Goal: Task Accomplishment & Management: Complete application form

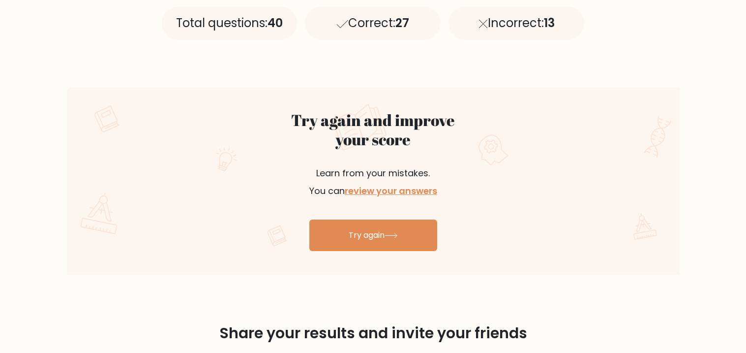
scroll to position [474, 0]
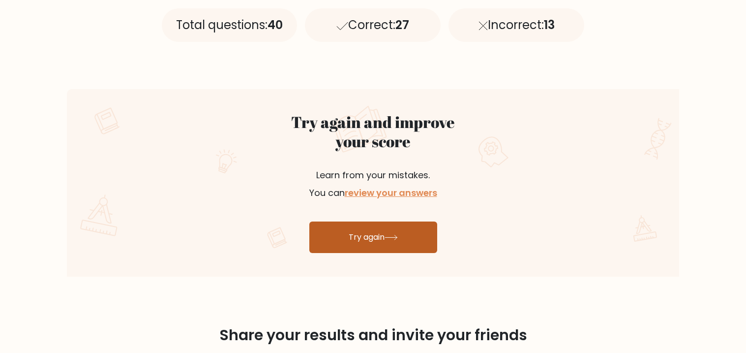
click at [360, 232] on link "Try again" at bounding box center [373, 236] width 128 height 31
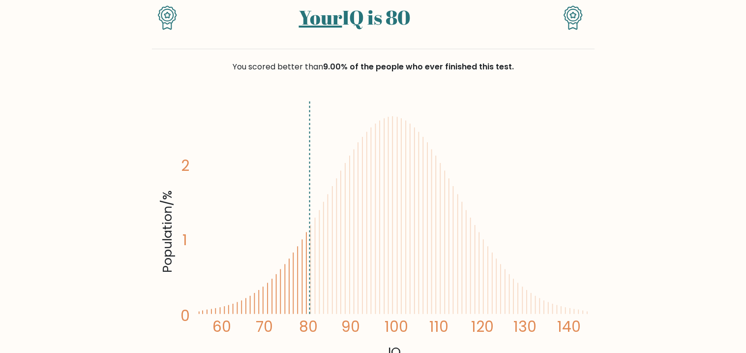
scroll to position [0, 0]
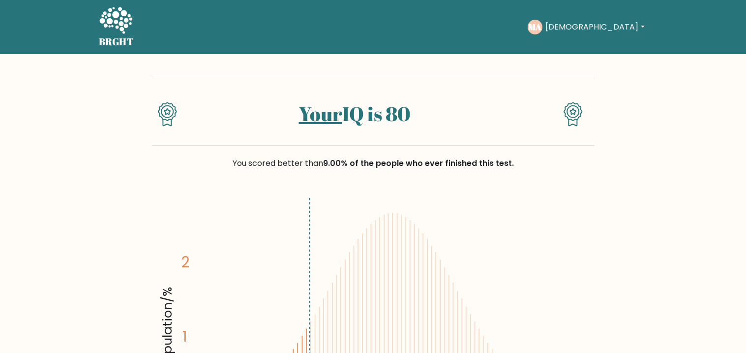
click at [636, 26] on button "[DEMOGRAPHIC_DATA]" at bounding box center [594, 27] width 105 height 13
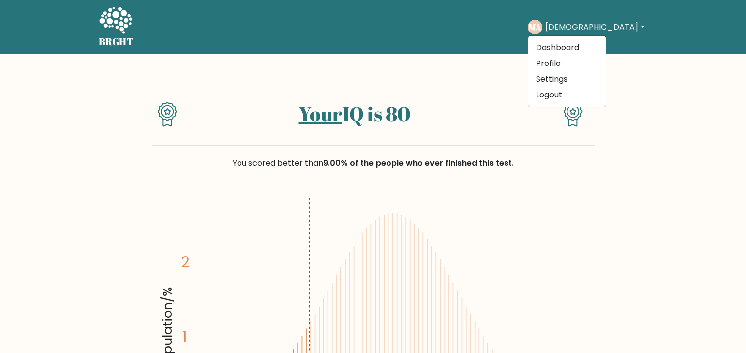
click at [672, 45] on nav "BRGHT BRGHT Take the test MA Muhammad Dashboard Profile Settings Logout Dashboa…" at bounding box center [373, 27] width 746 height 54
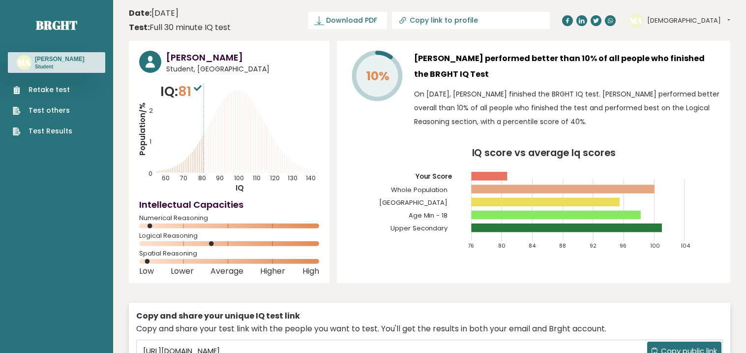
click at [53, 108] on link "Test others" at bounding box center [43, 110] width 60 height 10
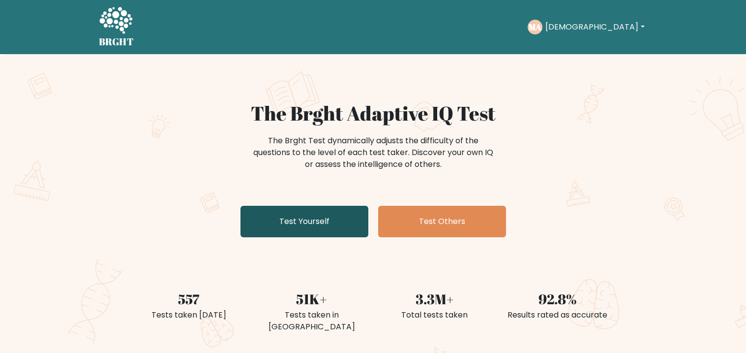
click at [321, 226] on link "Test Yourself" at bounding box center [305, 221] width 128 height 31
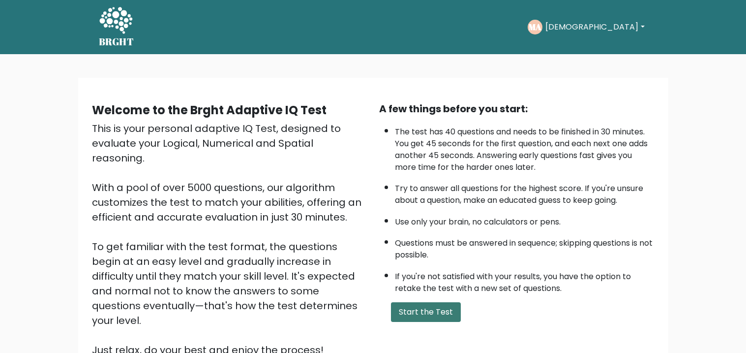
click at [423, 303] on button "Start the Test" at bounding box center [426, 312] width 70 height 20
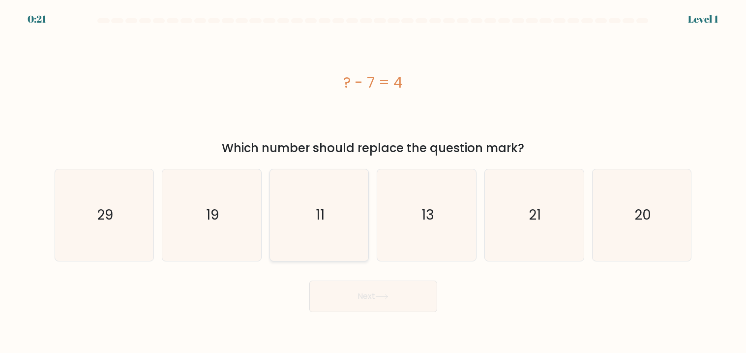
click at [328, 215] on icon "11" at bounding box center [318, 214] width 91 height 91
click at [373, 181] on input "c. 11" at bounding box center [373, 179] width 0 height 5
radio input "true"
click at [374, 302] on button "Next" at bounding box center [373, 295] width 128 height 31
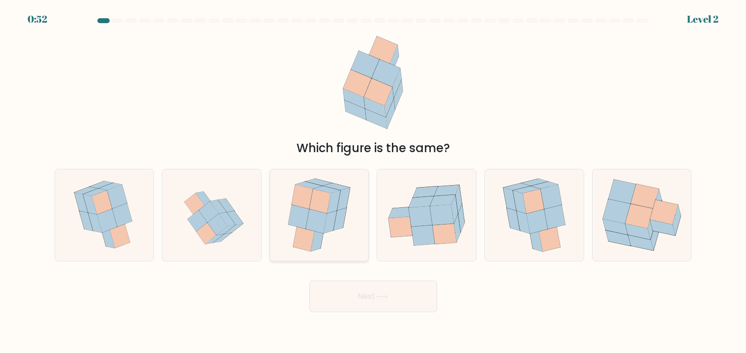
click at [295, 220] on icon at bounding box center [298, 217] width 21 height 25
click at [373, 181] on input "c." at bounding box center [373, 179] width 0 height 5
radio input "true"
click at [356, 297] on button "Next" at bounding box center [373, 295] width 128 height 31
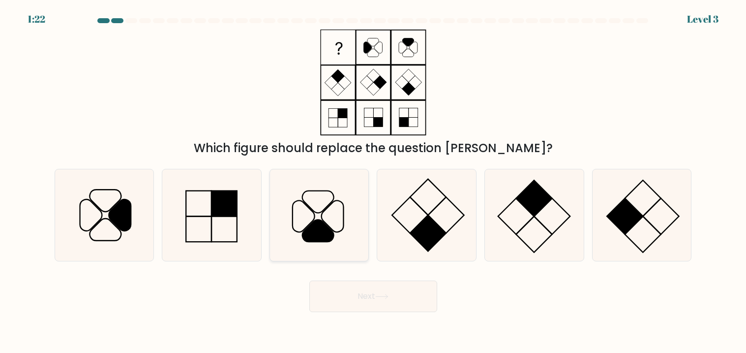
click at [319, 222] on icon at bounding box center [317, 231] width 31 height 22
click at [373, 181] on input "c." at bounding box center [373, 179] width 0 height 5
radio input "true"
click at [342, 294] on button "Next" at bounding box center [373, 295] width 128 height 31
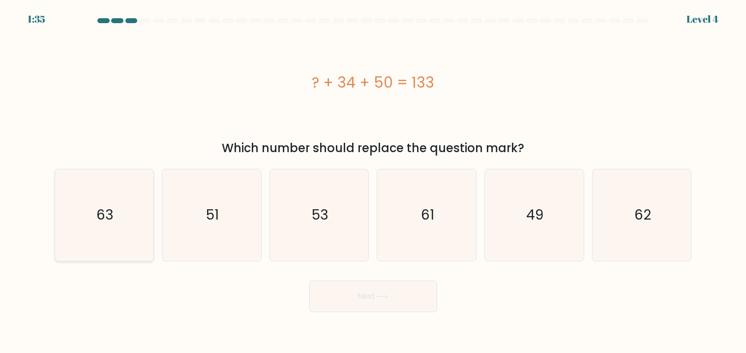
click at [104, 208] on text "63" at bounding box center [104, 215] width 17 height 19
click at [373, 181] on input "a. 63" at bounding box center [373, 179] width 0 height 5
radio input "true"
drag, startPoint x: 423, startPoint y: 226, endPoint x: 391, endPoint y: 285, distance: 67.4
click at [424, 231] on icon "61" at bounding box center [426, 214] width 91 height 91
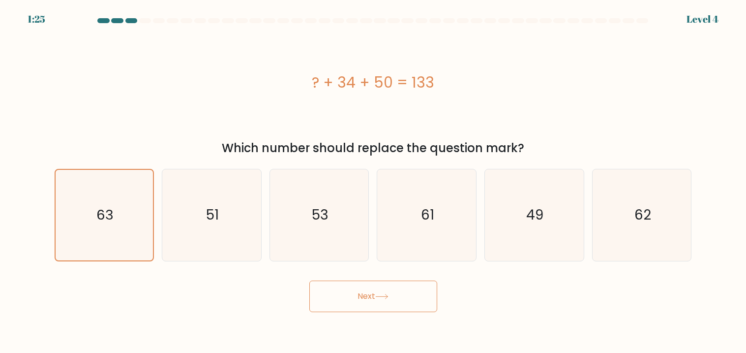
click at [374, 181] on input "d. 61" at bounding box center [373, 179] width 0 height 5
radio input "true"
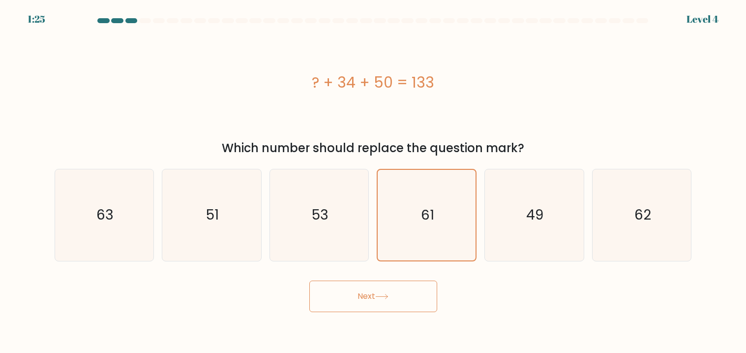
click at [386, 291] on button "Next" at bounding box center [373, 295] width 128 height 31
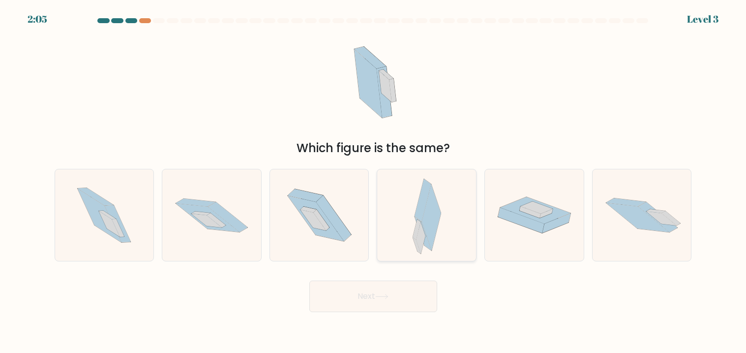
click at [437, 235] on icon at bounding box center [427, 214] width 29 height 91
click at [374, 181] on input "d." at bounding box center [373, 179] width 0 height 5
radio input "true"
click at [382, 299] on button "Next" at bounding box center [373, 295] width 128 height 31
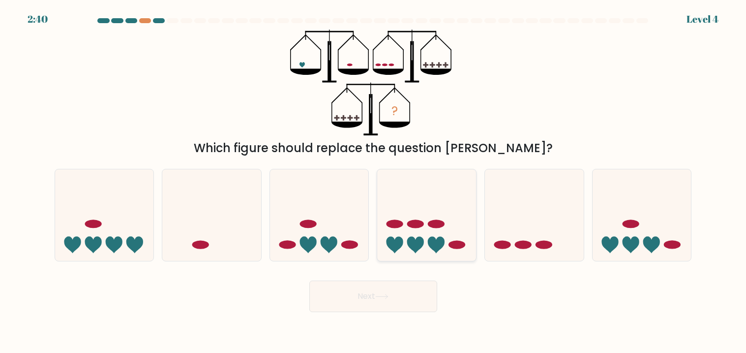
drag, startPoint x: 512, startPoint y: 215, endPoint x: 455, endPoint y: 243, distance: 63.8
click at [512, 216] on icon at bounding box center [534, 215] width 99 height 82
click at [374, 181] on input "e." at bounding box center [373, 179] width 0 height 5
radio input "true"
click at [383, 299] on button "Next" at bounding box center [373, 295] width 128 height 31
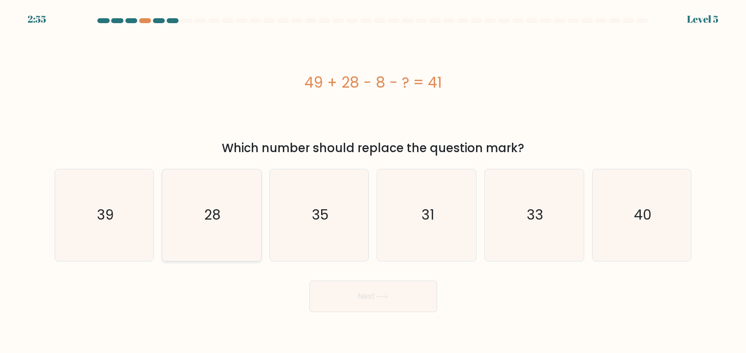
click at [218, 215] on text "28" at bounding box center [212, 215] width 17 height 19
click at [373, 181] on input "b. 28" at bounding box center [373, 179] width 0 height 5
radio input "true"
click at [354, 302] on button "Next" at bounding box center [373, 295] width 128 height 31
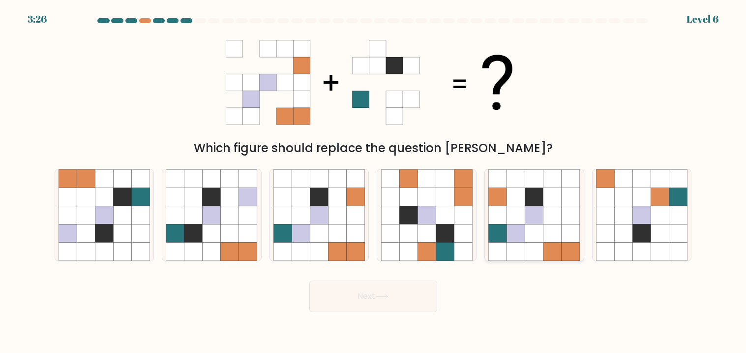
click at [531, 222] on icon at bounding box center [534, 215] width 18 height 18
click at [374, 181] on input "e." at bounding box center [373, 179] width 0 height 5
radio input "true"
click at [358, 302] on button "Next" at bounding box center [373, 295] width 128 height 31
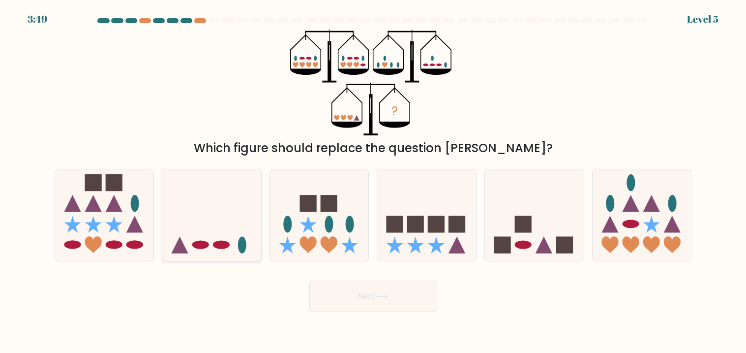
click at [174, 252] on icon at bounding box center [180, 245] width 17 height 17
click at [373, 181] on input "b." at bounding box center [373, 179] width 0 height 5
radio input "true"
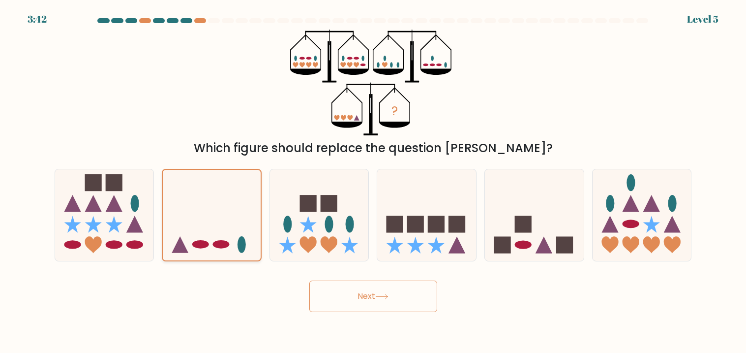
click at [224, 233] on icon at bounding box center [212, 215] width 98 height 81
click at [373, 181] on input "b." at bounding box center [373, 179] width 0 height 5
click at [380, 287] on button "Next" at bounding box center [373, 295] width 128 height 31
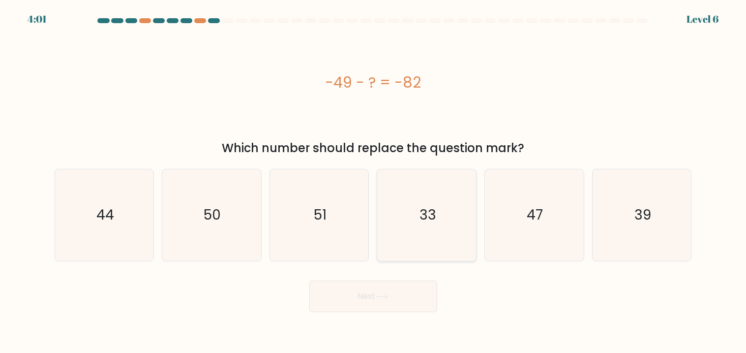
click at [429, 233] on icon "33" at bounding box center [426, 214] width 91 height 91
click at [374, 181] on input "d. 33" at bounding box center [373, 179] width 0 height 5
radio input "true"
click at [381, 295] on icon at bounding box center [381, 296] width 13 height 5
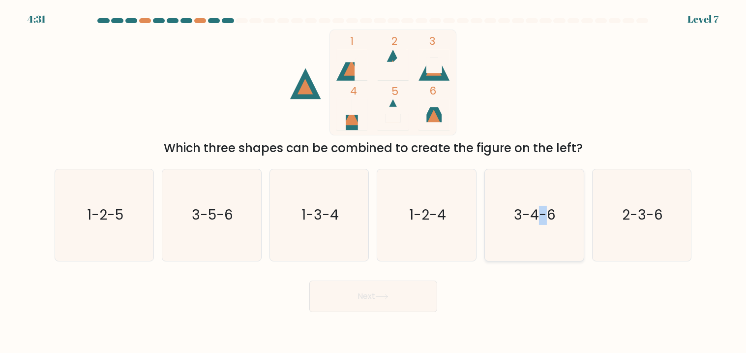
drag, startPoint x: 543, startPoint y: 216, endPoint x: 487, endPoint y: 243, distance: 62.5
click at [543, 216] on text "3-4-6" at bounding box center [535, 215] width 42 height 19
drag, startPoint x: 386, startPoint y: 286, endPoint x: 392, endPoint y: 284, distance: 6.2
click at [391, 285] on button "Next" at bounding box center [373, 295] width 128 height 31
click at [384, 294] on icon at bounding box center [381, 296] width 13 height 5
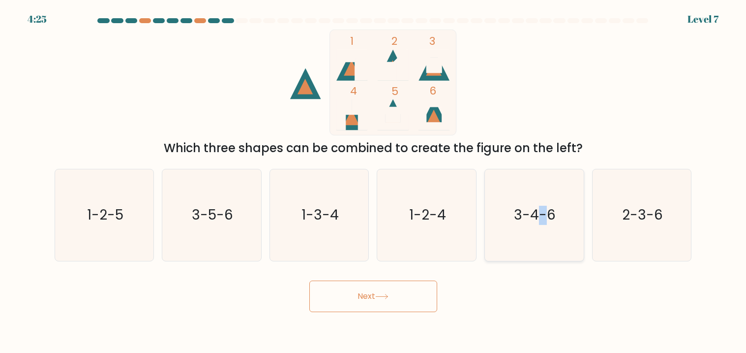
click at [539, 206] on text "3-4-6" at bounding box center [535, 215] width 42 height 19
click at [374, 181] on input "e. 3-4-6" at bounding box center [373, 179] width 0 height 5
radio input "true"
click at [366, 300] on button "Next" at bounding box center [373, 295] width 128 height 31
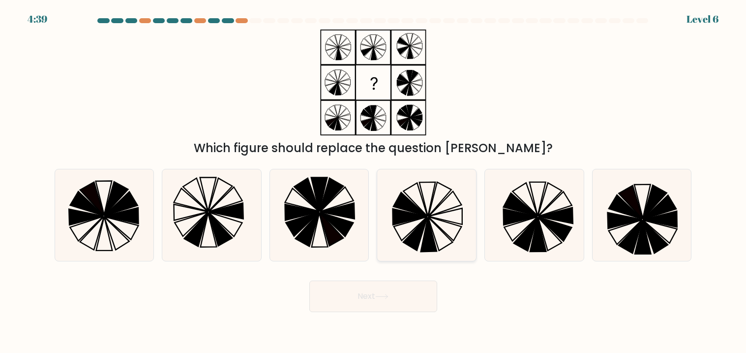
click at [420, 220] on icon at bounding box center [426, 214] width 91 height 91
click at [374, 181] on input "d." at bounding box center [373, 179] width 0 height 5
radio input "true"
click at [401, 290] on button "Next" at bounding box center [373, 295] width 128 height 31
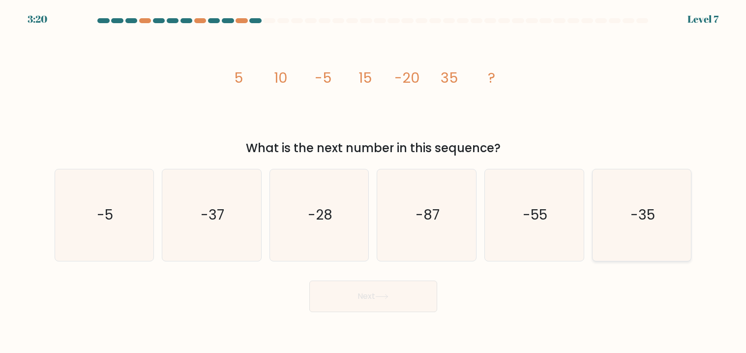
click at [651, 232] on icon "-35" at bounding box center [641, 214] width 91 height 91
click at [374, 181] on input "f. -35" at bounding box center [373, 179] width 0 height 5
radio input "true"
click at [372, 304] on button "Next" at bounding box center [373, 295] width 128 height 31
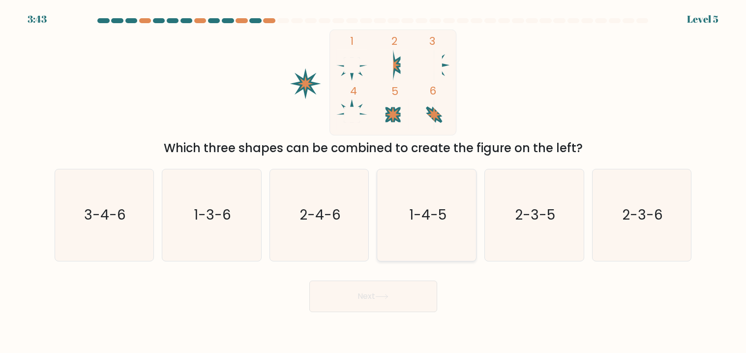
click at [428, 208] on text "1-4-5" at bounding box center [427, 215] width 37 height 19
click at [374, 181] on input "d. 1-4-5" at bounding box center [373, 179] width 0 height 5
radio input "true"
click at [385, 294] on icon at bounding box center [381, 296] width 13 height 5
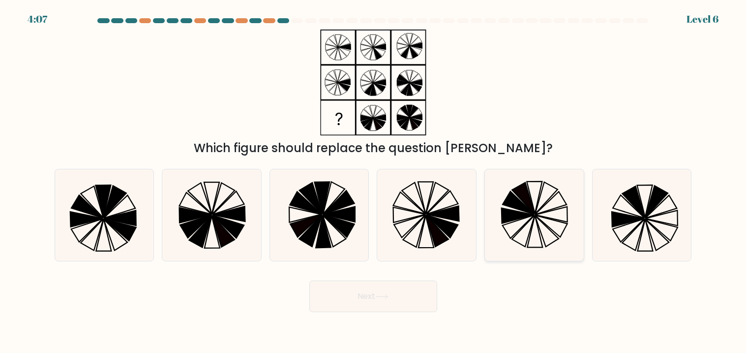
click at [551, 209] on icon at bounding box center [550, 202] width 31 height 23
click at [374, 181] on input "e." at bounding box center [373, 179] width 0 height 5
radio input "true"
click at [351, 288] on button "Next" at bounding box center [373, 295] width 128 height 31
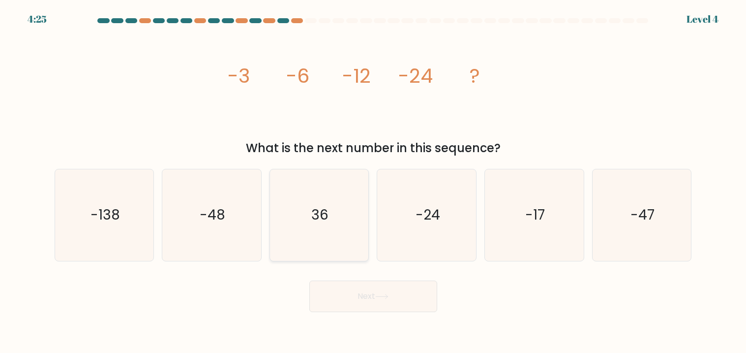
drag, startPoint x: 227, startPoint y: 207, endPoint x: 278, endPoint y: 246, distance: 64.8
click at [229, 207] on icon "-48" at bounding box center [211, 214] width 91 height 91
click at [373, 181] on input "b. -48" at bounding box center [373, 179] width 0 height 5
radio input "true"
click at [369, 295] on button "Next" at bounding box center [373, 295] width 128 height 31
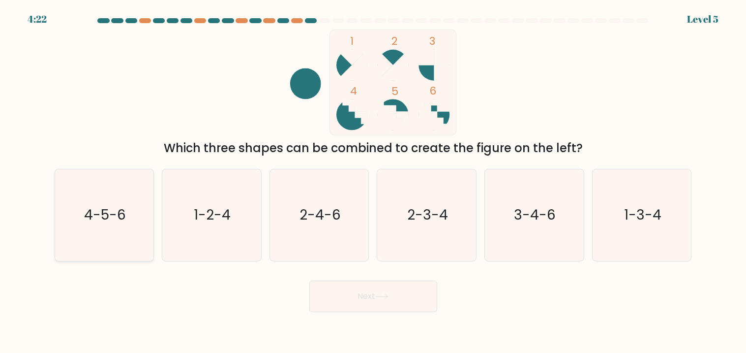
drag, startPoint x: 115, startPoint y: 214, endPoint x: 122, endPoint y: 213, distance: 8.0
click at [116, 214] on text "4-5-6" at bounding box center [105, 215] width 42 height 19
click at [373, 181] on input "a. 4-5-6" at bounding box center [373, 179] width 0 height 5
radio input "true"
click at [371, 297] on button "Next" at bounding box center [373, 295] width 128 height 31
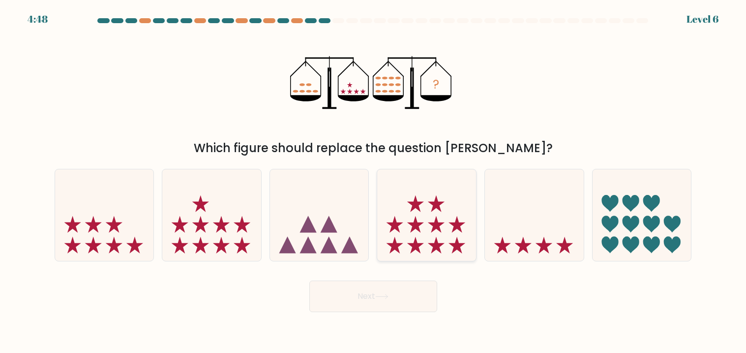
click at [433, 205] on icon at bounding box center [426, 215] width 99 height 82
click at [374, 181] on input "d." at bounding box center [373, 179] width 0 height 5
radio input "true"
click at [374, 291] on button "Next" at bounding box center [373, 295] width 128 height 31
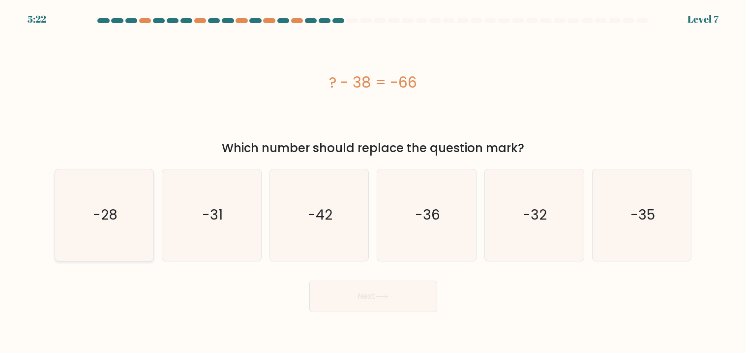
click at [128, 211] on icon "-28" at bounding box center [104, 214] width 91 height 91
click at [373, 181] on input "a. -28" at bounding box center [373, 179] width 0 height 5
radio input "true"
click at [371, 292] on button "Next" at bounding box center [373, 295] width 128 height 31
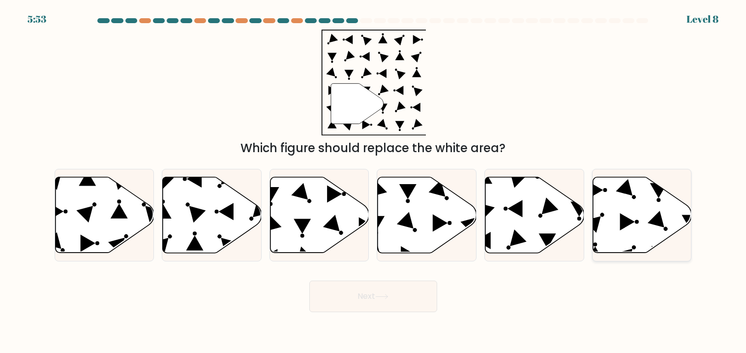
click at [635, 209] on icon at bounding box center [642, 215] width 99 height 76
click at [374, 181] on input "f." at bounding box center [373, 179] width 0 height 5
radio input "true"
click at [324, 289] on button "Next" at bounding box center [373, 295] width 128 height 31
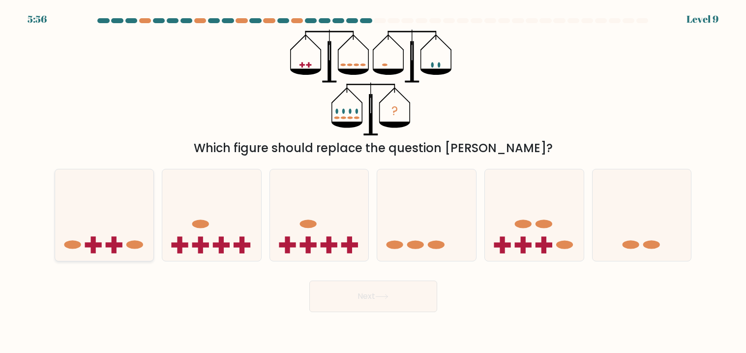
click at [111, 242] on rect at bounding box center [113, 244] width 17 height 5
click at [373, 181] on input "a." at bounding box center [373, 179] width 0 height 5
radio input "true"
click at [370, 297] on button "Next" at bounding box center [373, 295] width 128 height 31
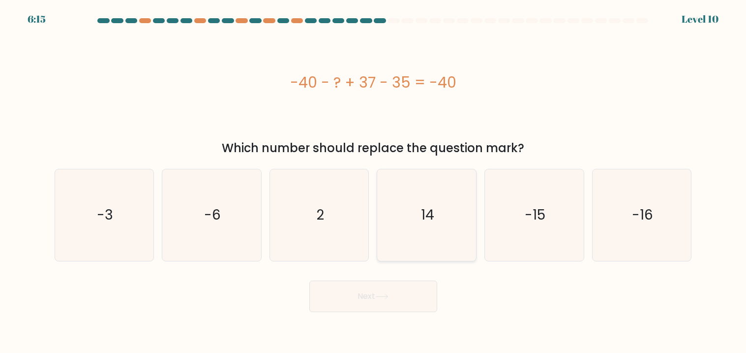
click at [409, 206] on icon "14" at bounding box center [426, 214] width 91 height 91
click at [374, 181] on input "d. 14" at bounding box center [373, 179] width 0 height 5
radio input "true"
click at [382, 301] on button "Next" at bounding box center [373, 295] width 128 height 31
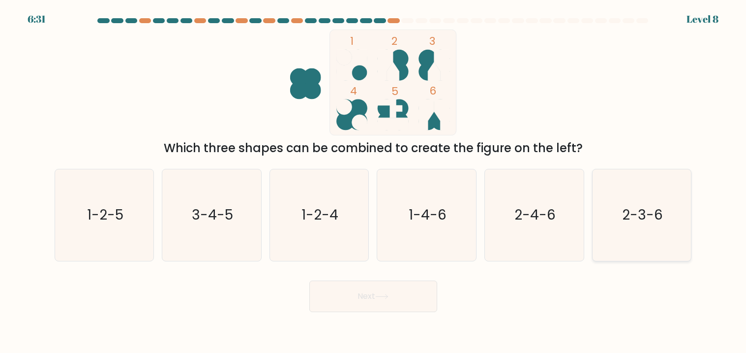
click at [646, 207] on text "2-3-6" at bounding box center [642, 215] width 41 height 19
click at [374, 181] on input "f. 2-3-6" at bounding box center [373, 179] width 0 height 5
radio input "true"
click at [354, 291] on button "Next" at bounding box center [373, 295] width 128 height 31
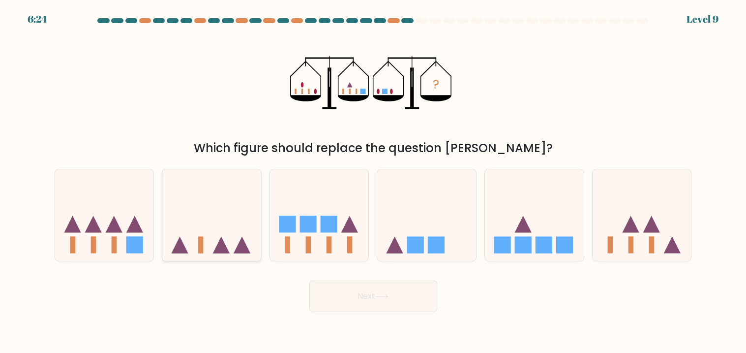
click at [215, 225] on icon at bounding box center [211, 215] width 99 height 82
click at [373, 181] on input "b." at bounding box center [373, 179] width 0 height 5
radio input "true"
click at [315, 238] on icon at bounding box center [319, 215] width 99 height 82
click at [373, 181] on input "c." at bounding box center [373, 179] width 0 height 5
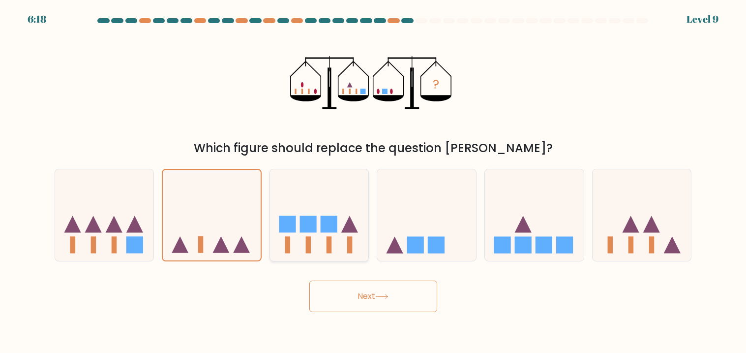
radio input "true"
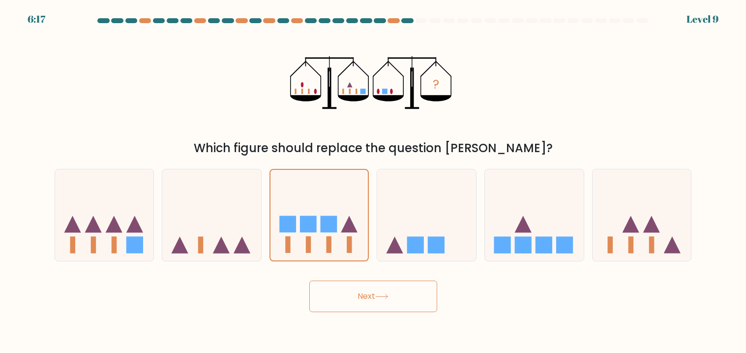
click at [360, 292] on button "Next" at bounding box center [373, 295] width 128 height 31
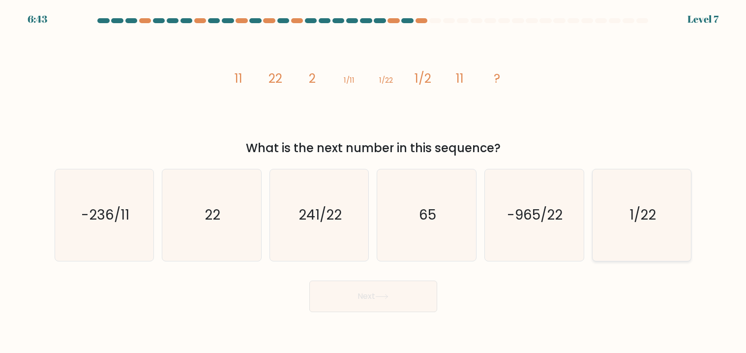
click at [639, 212] on text "1/22" at bounding box center [643, 215] width 27 height 19
click at [374, 181] on input "f. 1/22" at bounding box center [373, 179] width 0 height 5
radio input "true"
click at [343, 301] on button "Next" at bounding box center [373, 295] width 128 height 31
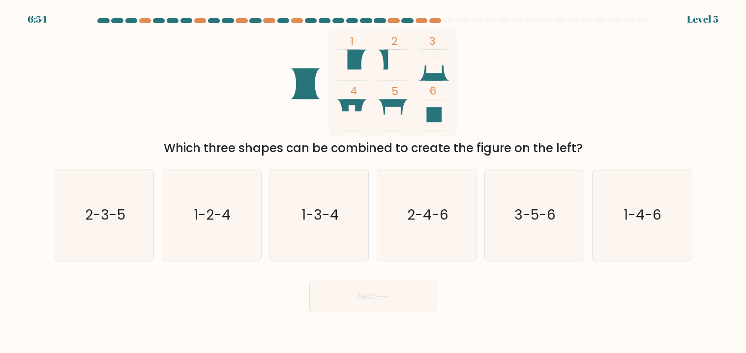
click at [353, 64] on icon at bounding box center [355, 65] width 25 height 31
click at [398, 58] on rect at bounding box center [398, 60] width 20 height 20
drag, startPoint x: 323, startPoint y: 225, endPoint x: 305, endPoint y: 229, distance: 18.1
click at [322, 225] on icon "1-3-4" at bounding box center [318, 214] width 91 height 91
click at [373, 181] on input "c. 1-3-4" at bounding box center [373, 179] width 0 height 5
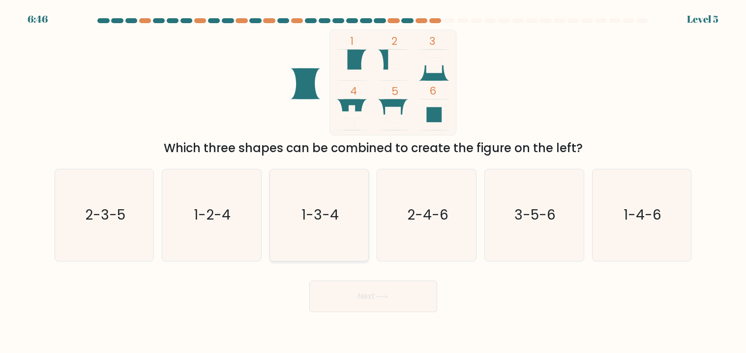
radio input "true"
click at [366, 295] on button "Next" at bounding box center [373, 295] width 128 height 31
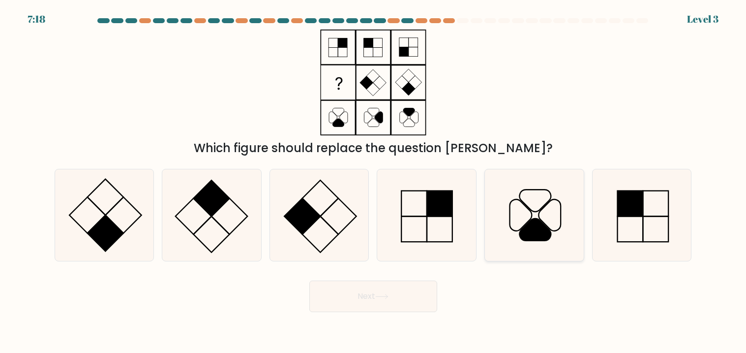
click at [524, 219] on icon at bounding box center [533, 214] width 91 height 91
click at [374, 181] on input "e." at bounding box center [373, 179] width 0 height 5
radio input "true"
click at [350, 298] on button "Next" at bounding box center [373, 295] width 128 height 31
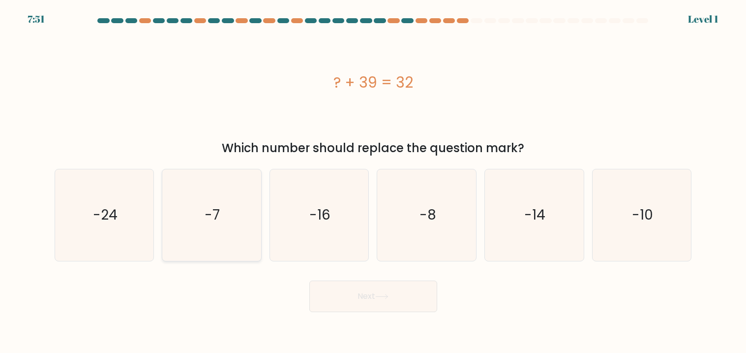
click at [201, 235] on icon "-7" at bounding box center [211, 214] width 91 height 91
click at [373, 181] on input "b. -7" at bounding box center [373, 179] width 0 height 5
radio input "true"
click at [369, 288] on button "Next" at bounding box center [373, 295] width 128 height 31
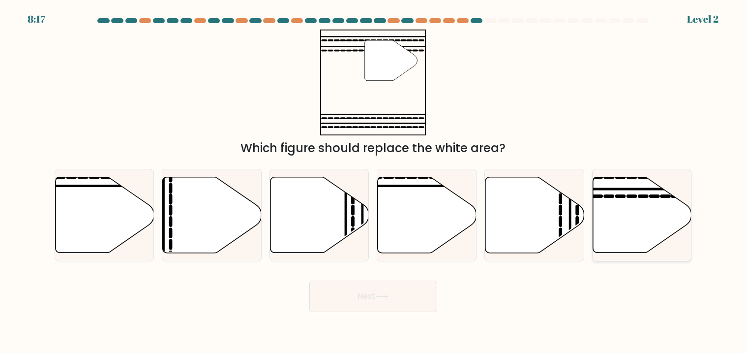
click at [647, 229] on icon at bounding box center [642, 215] width 99 height 76
click at [374, 181] on input "f." at bounding box center [373, 179] width 0 height 5
radio input "true"
click at [382, 290] on button "Next" at bounding box center [373, 295] width 128 height 31
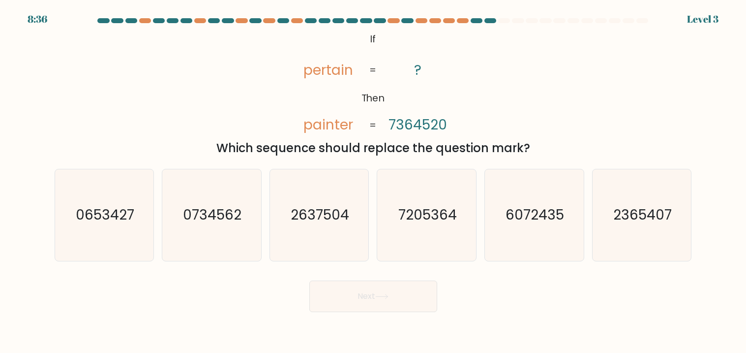
click at [369, 203] on div "c. 2637504" at bounding box center [320, 215] width 108 height 92
click at [440, 213] on text "7205364" at bounding box center [427, 215] width 59 height 19
click at [374, 181] on input "d. 7205364" at bounding box center [373, 179] width 0 height 5
radio input "true"
click at [364, 294] on button "Next" at bounding box center [373, 295] width 128 height 31
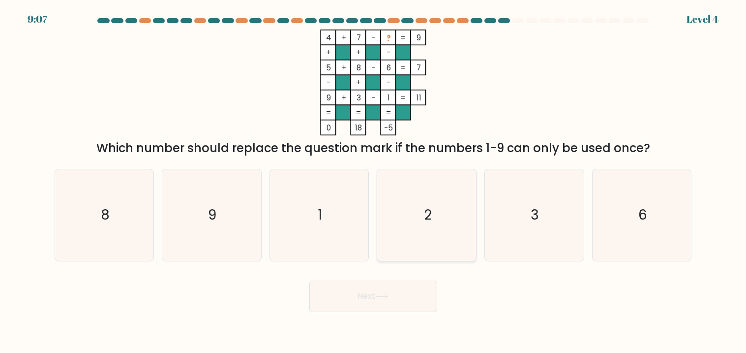
click at [448, 230] on icon "2" at bounding box center [426, 214] width 91 height 91
click at [374, 181] on input "d. 2" at bounding box center [373, 179] width 0 height 5
radio input "true"
click at [385, 296] on icon at bounding box center [382, 296] width 12 height 4
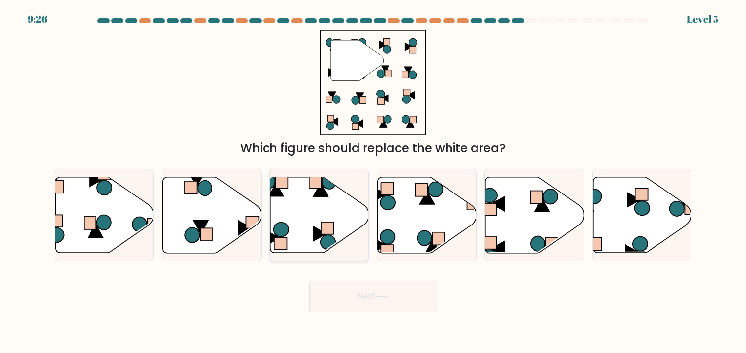
click at [301, 203] on icon at bounding box center [320, 215] width 99 height 76
click at [373, 181] on input "c." at bounding box center [373, 179] width 0 height 5
radio input "true"
click at [365, 294] on button "Next" at bounding box center [373, 295] width 128 height 31
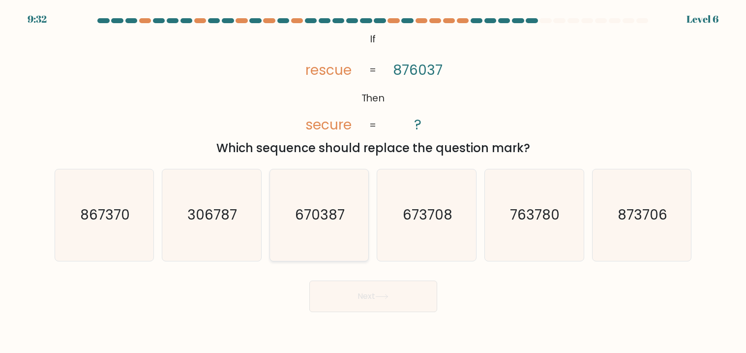
click at [319, 219] on text "670387" at bounding box center [320, 215] width 50 height 19
click at [373, 181] on input "c. 670387" at bounding box center [373, 179] width 0 height 5
radio input "true"
click at [363, 295] on button "Next" at bounding box center [373, 295] width 128 height 31
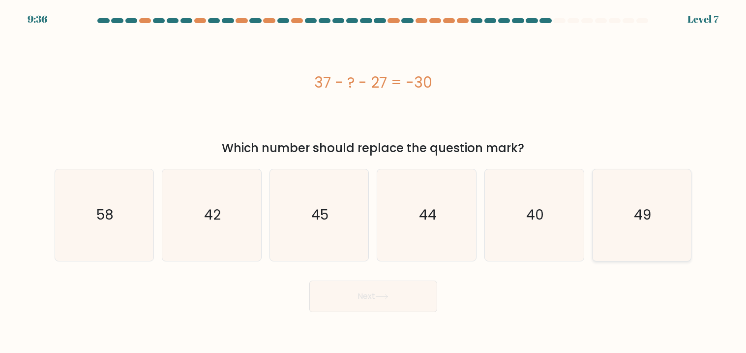
click at [630, 219] on icon "49" at bounding box center [641, 214] width 91 height 91
click at [374, 181] on input "f. 49" at bounding box center [373, 179] width 0 height 5
radio input "true"
click at [405, 297] on button "Next" at bounding box center [373, 295] width 128 height 31
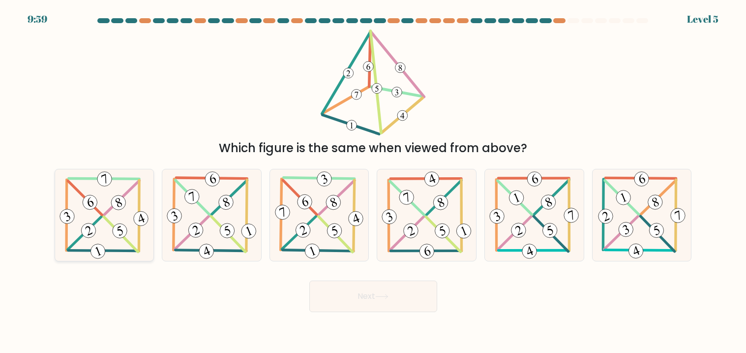
click at [118, 213] on icon at bounding box center [104, 214] width 93 height 91
click at [373, 181] on input "a." at bounding box center [373, 179] width 0 height 5
radio input "true"
click at [381, 295] on icon at bounding box center [381, 296] width 13 height 5
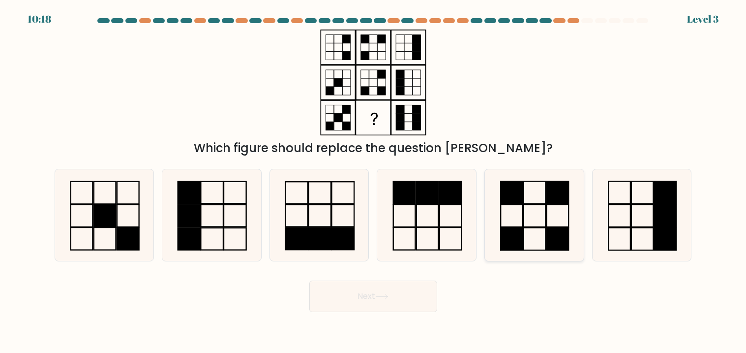
click at [536, 218] on icon at bounding box center [533, 214] width 91 height 91
click at [374, 181] on input "e." at bounding box center [373, 179] width 0 height 5
radio input "true"
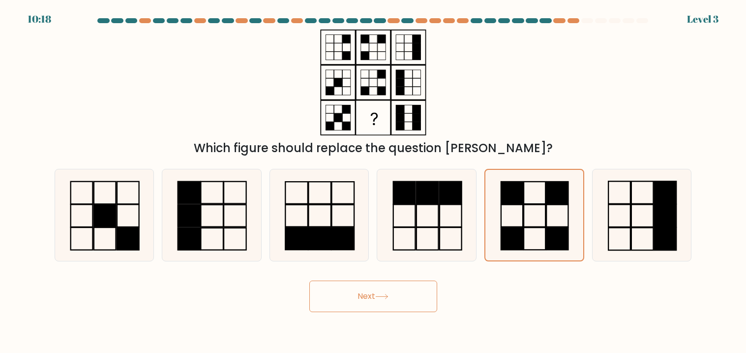
click at [371, 295] on button "Next" at bounding box center [373, 295] width 128 height 31
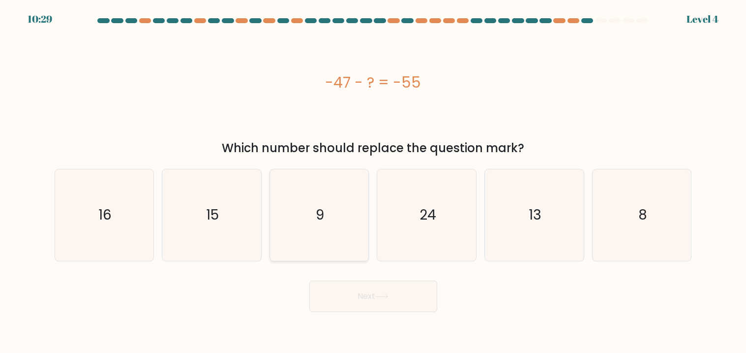
click at [353, 212] on icon "9" at bounding box center [318, 214] width 91 height 91
click at [373, 181] on input "c. 9" at bounding box center [373, 179] width 0 height 5
radio input "true"
click at [391, 299] on button "Next" at bounding box center [373, 295] width 128 height 31
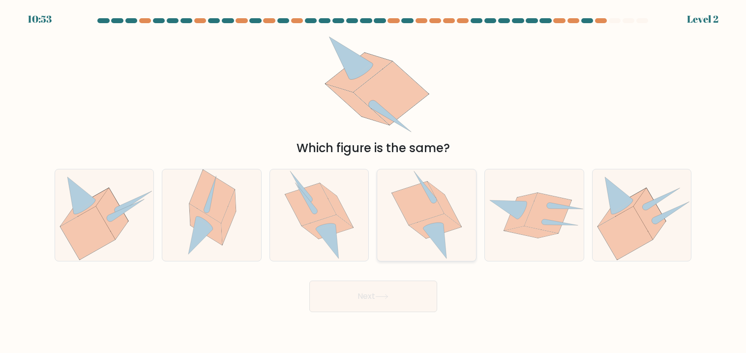
click at [403, 221] on icon at bounding box center [426, 214] width 70 height 91
click at [374, 181] on input "d." at bounding box center [373, 179] width 0 height 5
radio input "true"
click at [361, 301] on button "Next" at bounding box center [373, 295] width 128 height 31
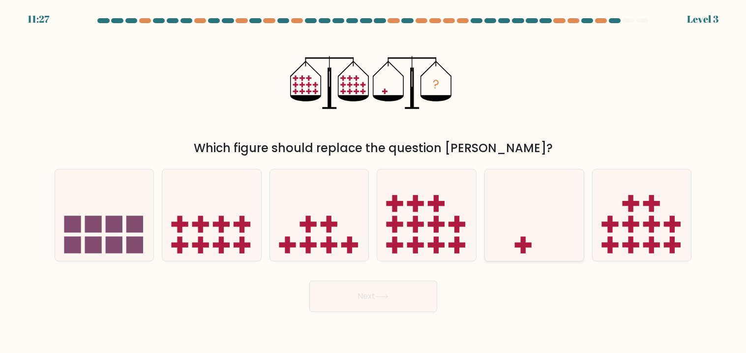
click at [539, 234] on icon at bounding box center [534, 215] width 99 height 82
click at [374, 181] on input "e." at bounding box center [373, 179] width 0 height 5
radio input "true"
click at [356, 301] on button "Next" at bounding box center [373, 295] width 128 height 31
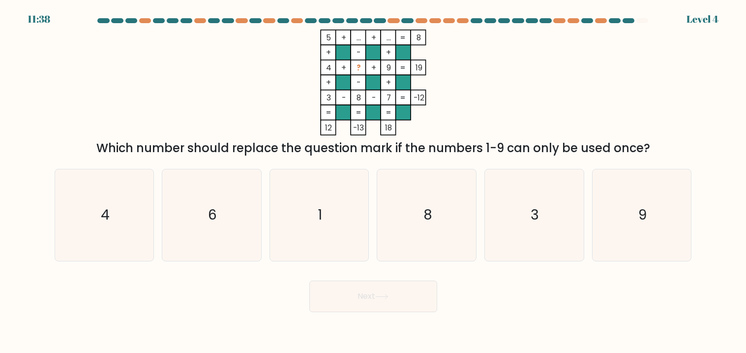
drag, startPoint x: 211, startPoint y: 206, endPoint x: 365, endPoint y: 293, distance: 177.3
click at [219, 215] on icon "6" at bounding box center [211, 214] width 91 height 91
click at [382, 294] on icon at bounding box center [381, 296] width 13 height 5
drag, startPoint x: 219, startPoint y: 207, endPoint x: 237, endPoint y: 222, distance: 23.4
click at [219, 208] on icon "6" at bounding box center [211, 214] width 91 height 91
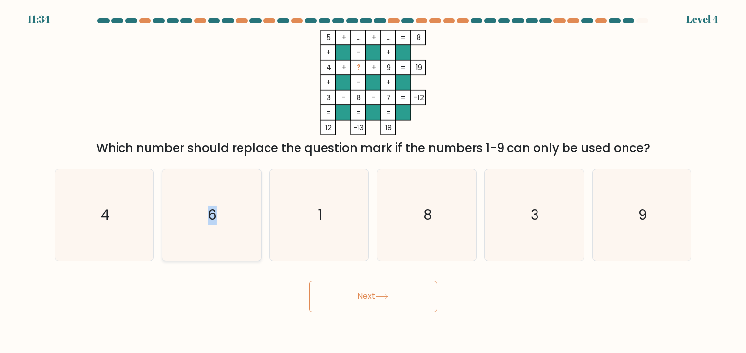
click at [373, 181] on input "b. 6" at bounding box center [373, 179] width 0 height 5
radio input "true"
click at [379, 292] on button "Next" at bounding box center [373, 295] width 128 height 31
click at [191, 232] on icon "6" at bounding box center [211, 215] width 90 height 90
click at [373, 181] on input "b. 6" at bounding box center [373, 179] width 0 height 5
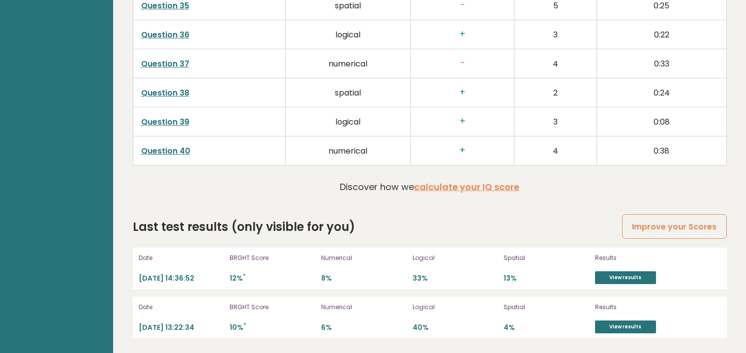
scroll to position [2572, 0]
click at [627, 275] on link "View results" at bounding box center [625, 277] width 61 height 13
click at [627, 330] on link "View results" at bounding box center [625, 326] width 61 height 13
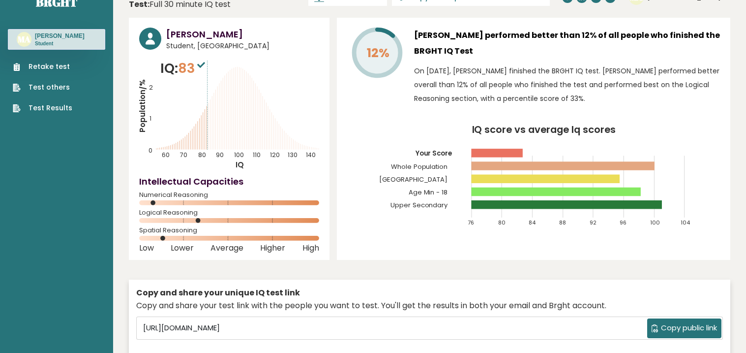
scroll to position [0, 0]
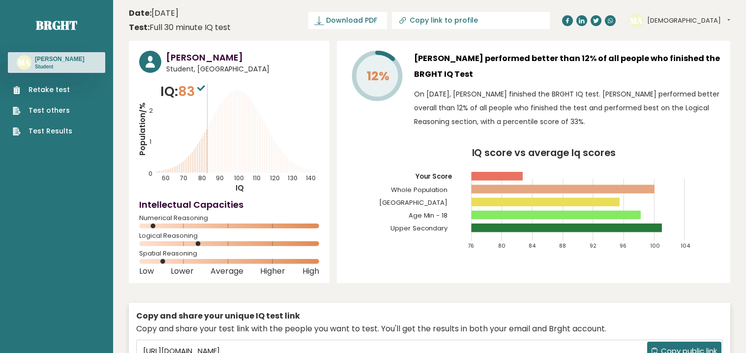
click at [180, 129] on icon "Population/% IQ 0 1 2 60 70 80 90 100 110 120 130 140" at bounding box center [229, 137] width 180 height 111
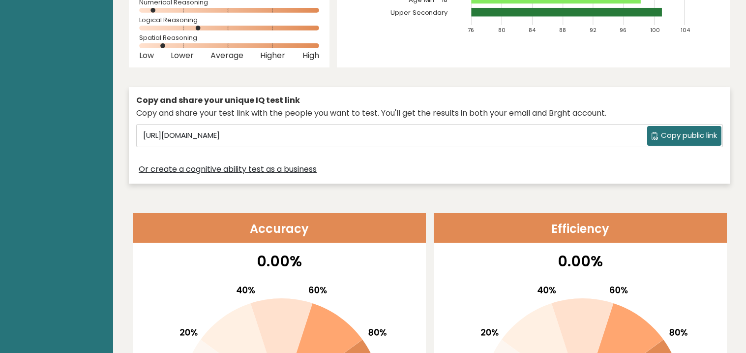
scroll to position [216, 0]
click at [273, 216] on header "Accuracy" at bounding box center [279, 227] width 293 height 30
click at [273, 223] on header "Accuracy" at bounding box center [279, 227] width 293 height 30
drag, startPoint x: 279, startPoint y: 228, endPoint x: 286, endPoint y: 229, distance: 7.4
click at [279, 228] on header "Accuracy" at bounding box center [279, 227] width 293 height 30
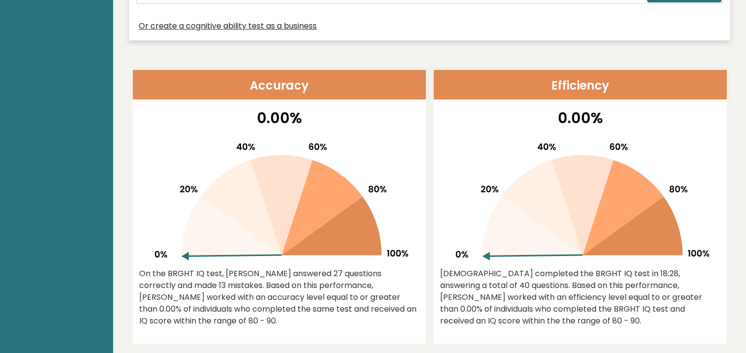
scroll to position [561, 0]
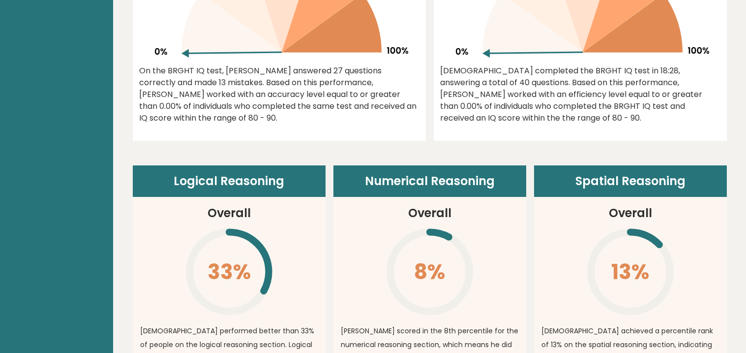
click at [210, 187] on header "Logical Reasoning" at bounding box center [229, 180] width 193 height 31
click at [414, 192] on header "Numerical Reasoning" at bounding box center [429, 180] width 193 height 31
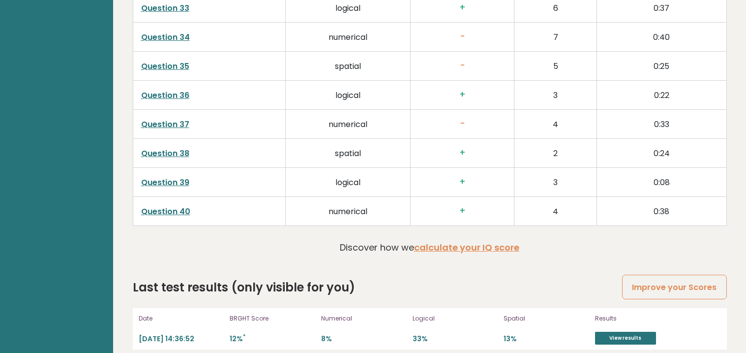
scroll to position [2572, 0]
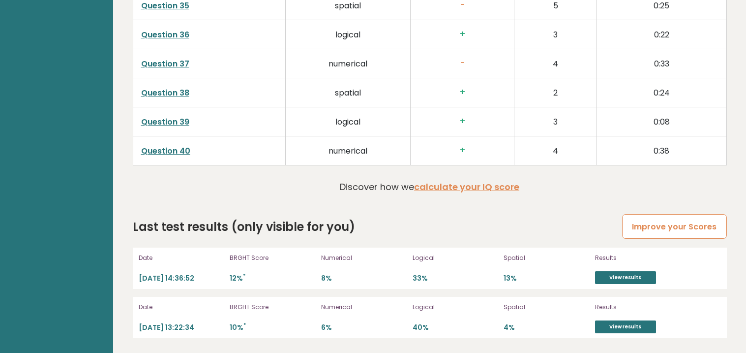
click at [662, 222] on link "Improve your Scores" at bounding box center [674, 226] width 104 height 25
click at [655, 228] on link "Improve your Scores" at bounding box center [674, 226] width 104 height 25
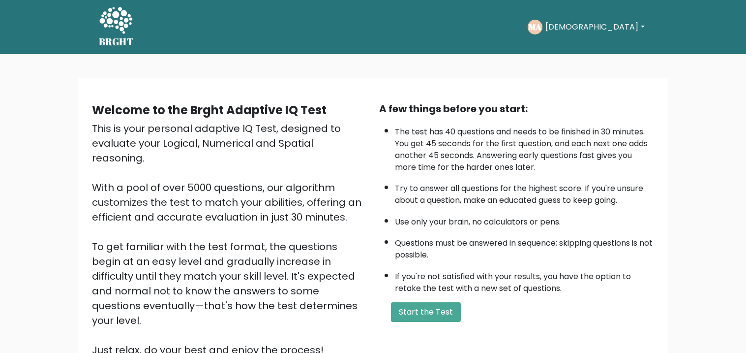
click at [542, 27] on text "MA" at bounding box center [535, 26] width 13 height 11
drag, startPoint x: 571, startPoint y: 27, endPoint x: 616, endPoint y: 23, distance: 45.4
click at [542, 27] on text "MA" at bounding box center [535, 26] width 13 height 11
click at [635, 25] on button "[DEMOGRAPHIC_DATA]" at bounding box center [594, 27] width 105 height 13
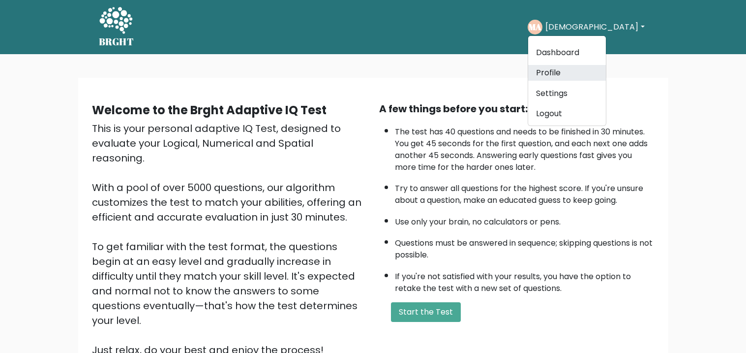
click at [599, 75] on link "Profile" at bounding box center [567, 73] width 78 height 16
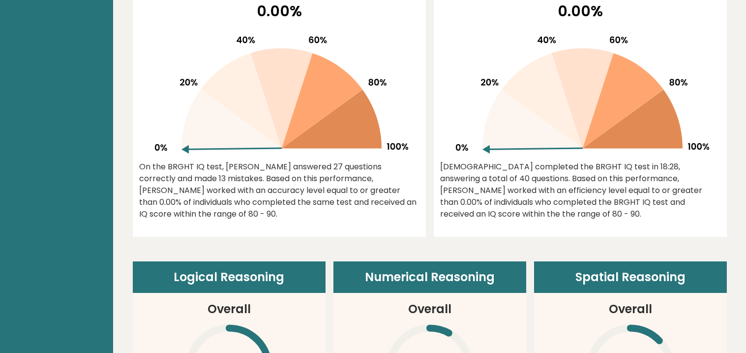
scroll to position [318, 0]
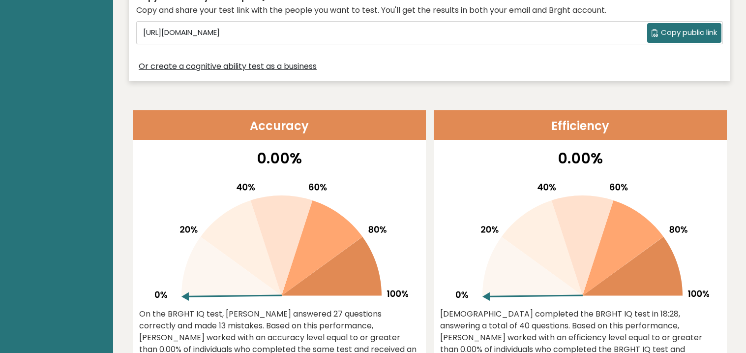
click at [690, 31] on span "Copy public link" at bounding box center [689, 32] width 56 height 11
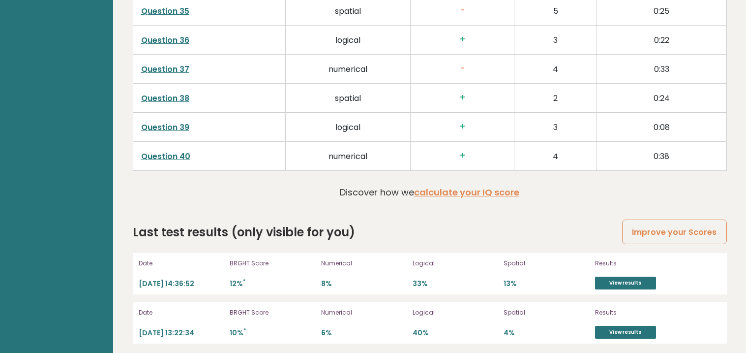
scroll to position [2513, 0]
